Goal: Information Seeking & Learning: Learn about a topic

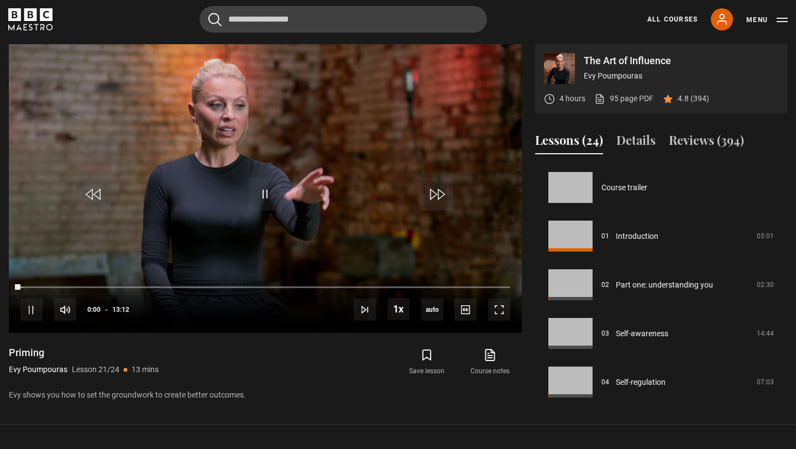
scroll to position [973, 0]
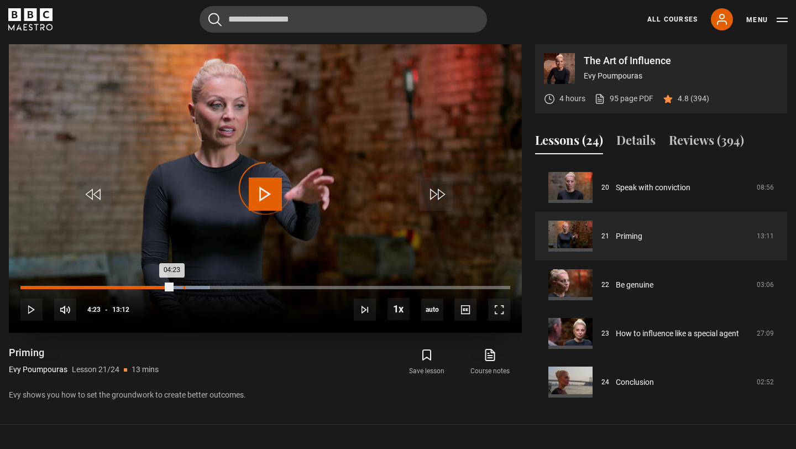
click at [184, 286] on div "04:23" at bounding box center [185, 287] width 2 height 3
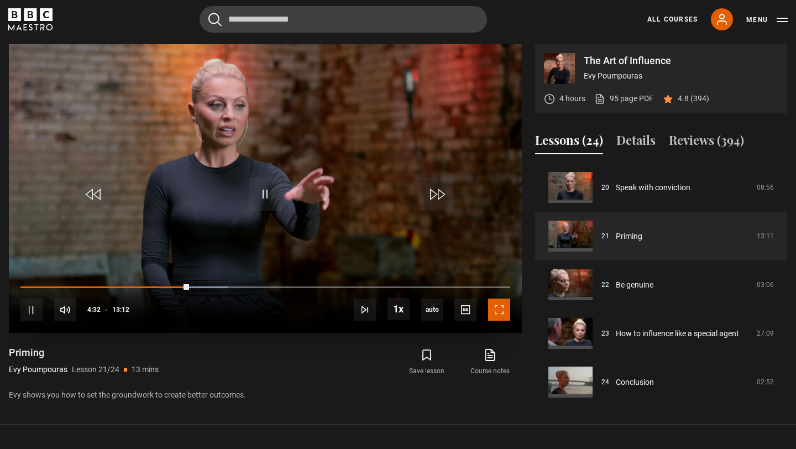
click at [496, 317] on span "Video Player" at bounding box center [499, 310] width 22 height 22
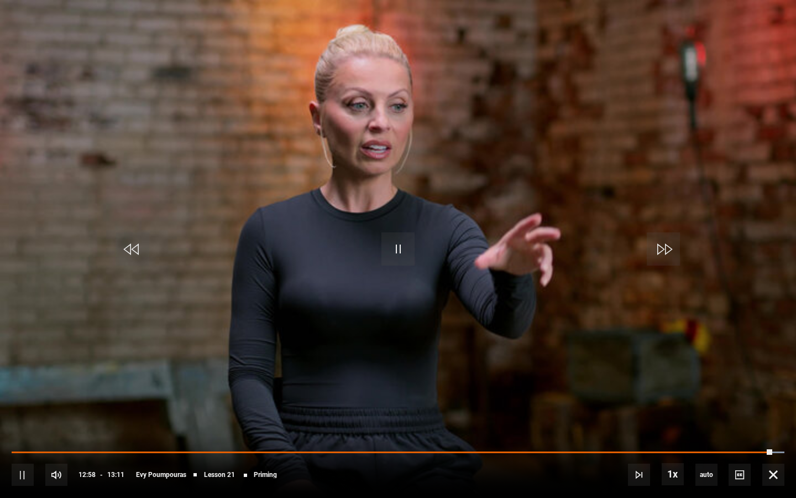
click at [762, 448] on div "10s Skip Back 10 seconds Pause 10s Skip Forward 10 seconds Loaded : 100.00% 06:…" at bounding box center [398, 466] width 796 height 61
click at [775, 448] on span "Video Player" at bounding box center [774, 474] width 22 height 22
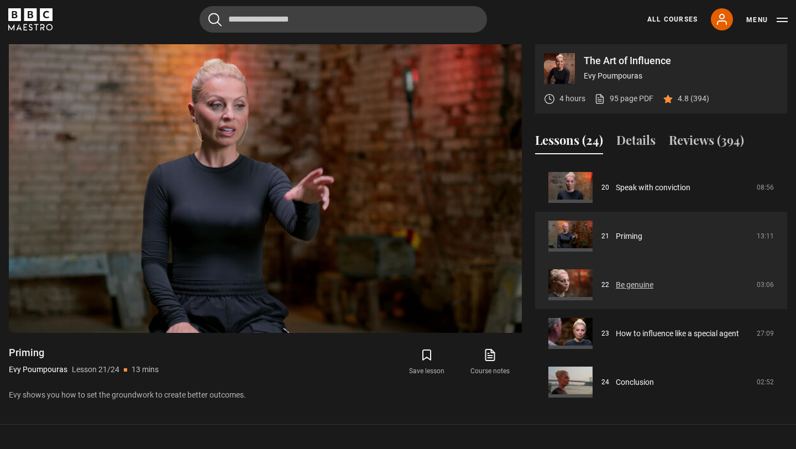
click at [633, 285] on link "Be genuine" at bounding box center [635, 285] width 38 height 12
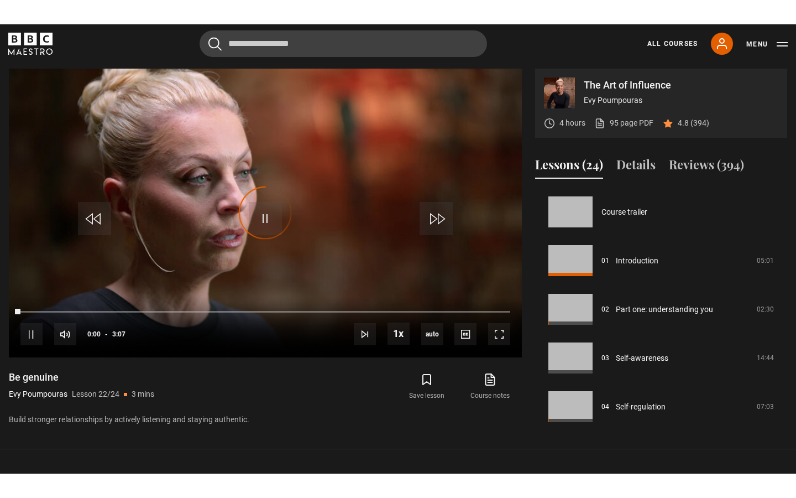
scroll to position [978, 0]
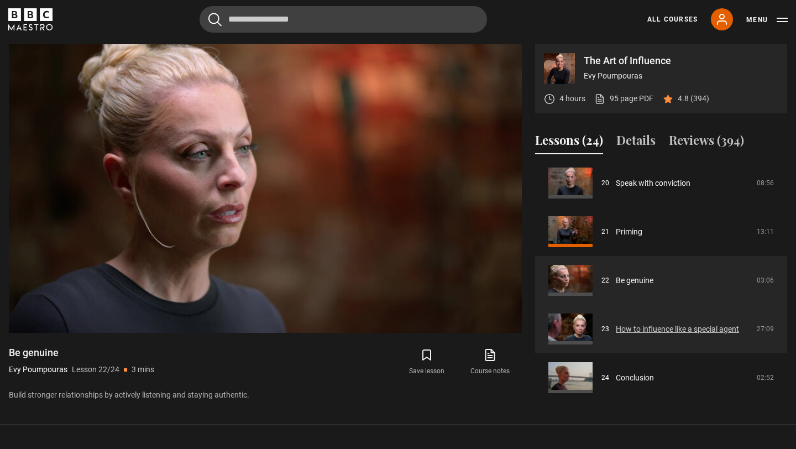
click at [651, 333] on link "How to influence like a special agent" at bounding box center [677, 330] width 123 height 12
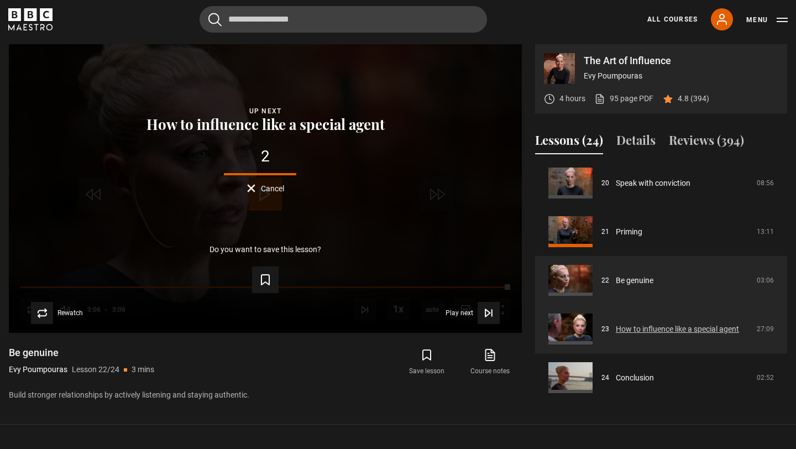
click at [674, 324] on link "How to influence like a special agent" at bounding box center [677, 330] width 123 height 12
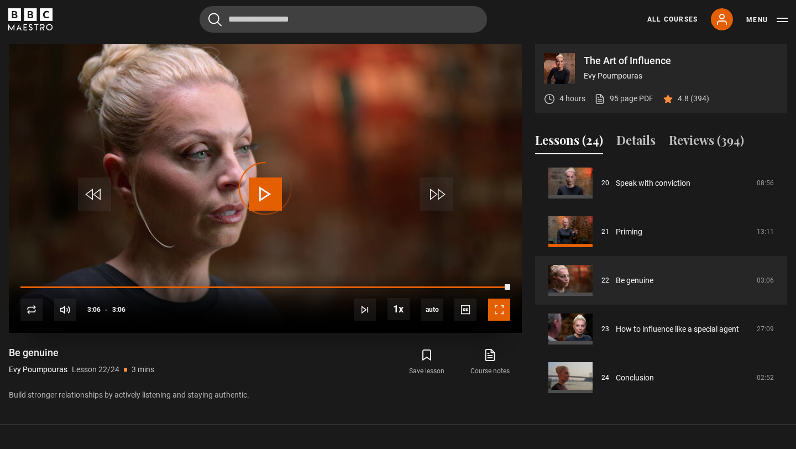
click at [499, 317] on span "Video Player" at bounding box center [499, 310] width 22 height 22
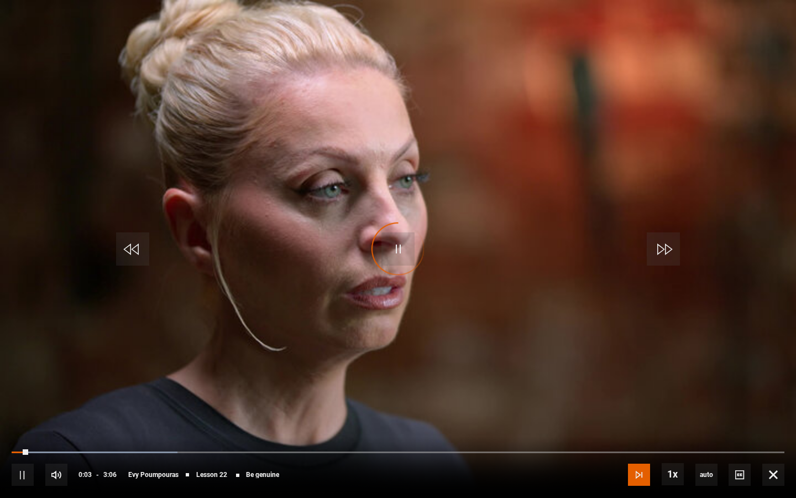
click at [640, 448] on span "Video Player" at bounding box center [639, 474] width 22 height 22
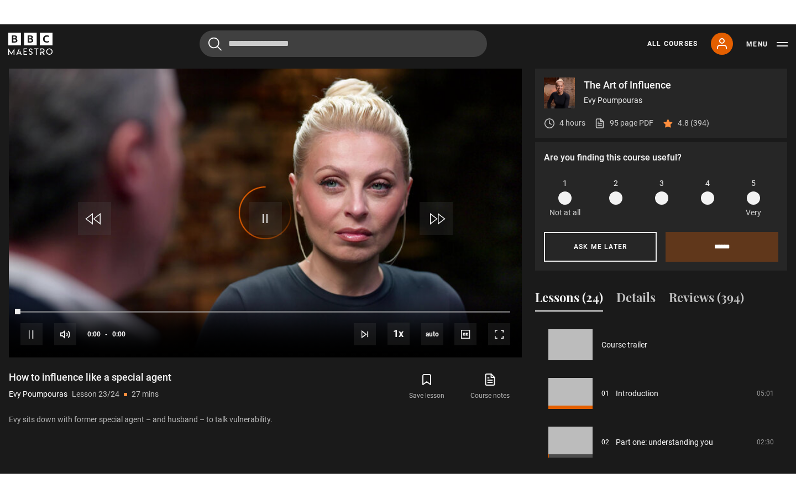
scroll to position [1066, 0]
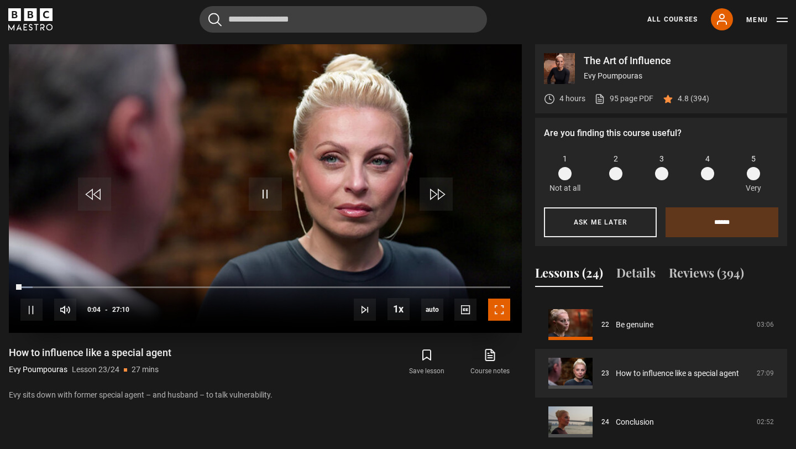
click at [505, 314] on span "Video Player" at bounding box center [499, 310] width 22 height 22
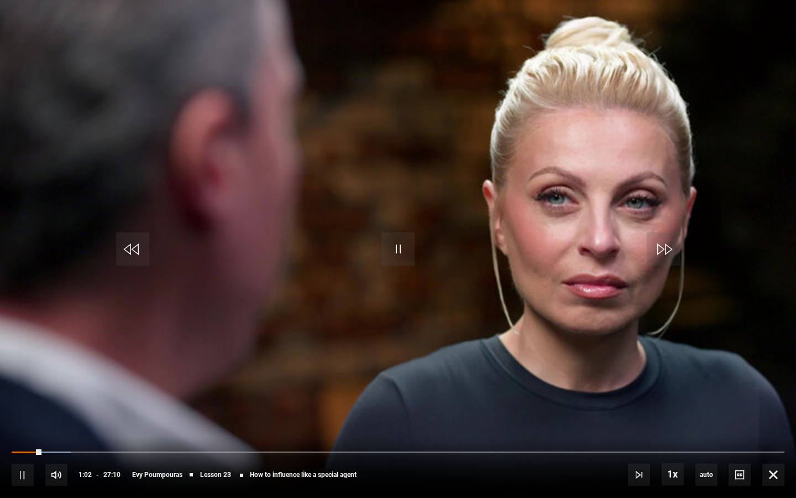
click at [32, 448] on div "10s Skip Back 10 seconds Pause 10s Skip Forward 10 seconds Loaded : 7.68% 00:47…" at bounding box center [398, 466] width 796 height 61
click at [31, 448] on div "10s Skip Back 10 seconds Pause 10s Skip Forward 10 seconds Loaded : 7.68% 00:41…" at bounding box center [398, 466] width 796 height 61
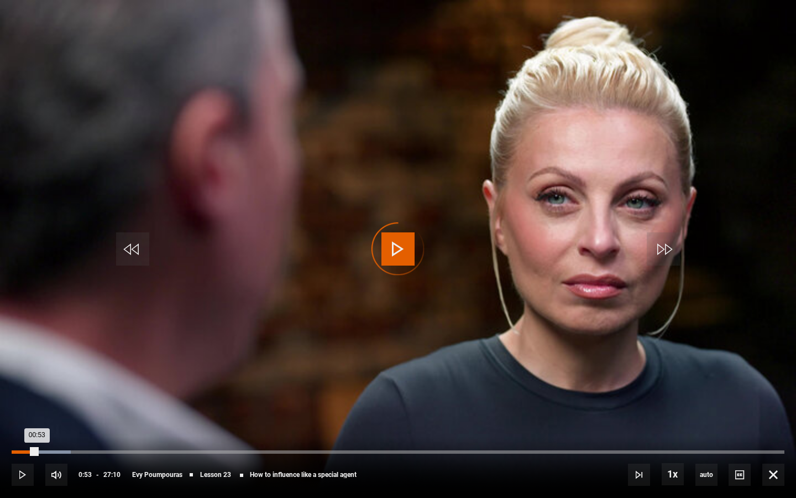
click at [33, 448] on div "00:53" at bounding box center [24, 451] width 25 height 3
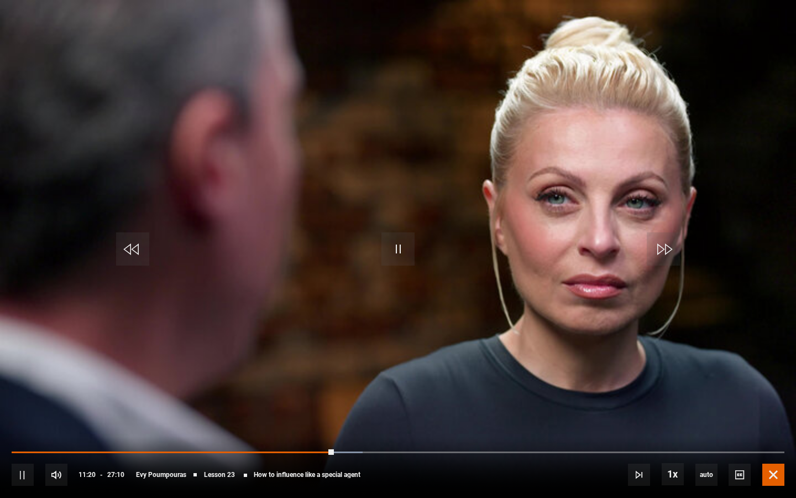
click at [779, 448] on span "Video Player" at bounding box center [774, 474] width 22 height 22
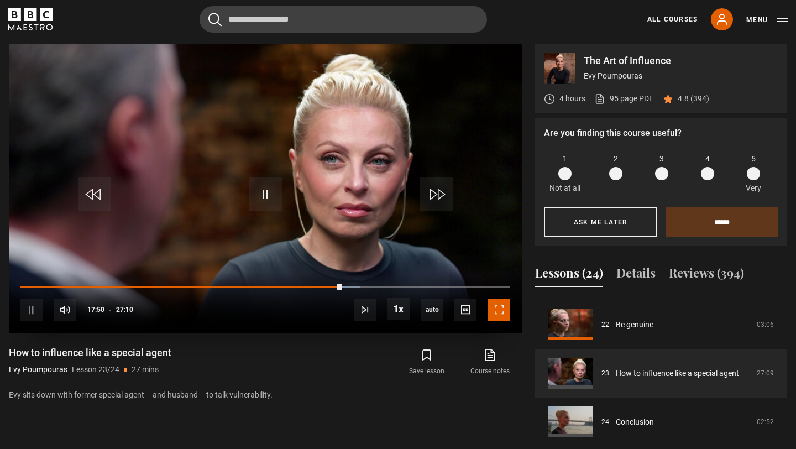
click at [498, 312] on span "Video Player" at bounding box center [499, 310] width 22 height 22
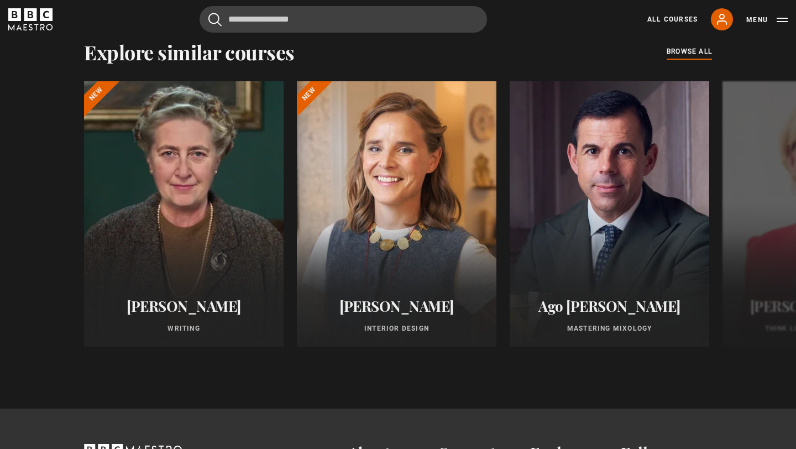
scroll to position [976, 0]
